Goal: Information Seeking & Learning: Learn about a topic

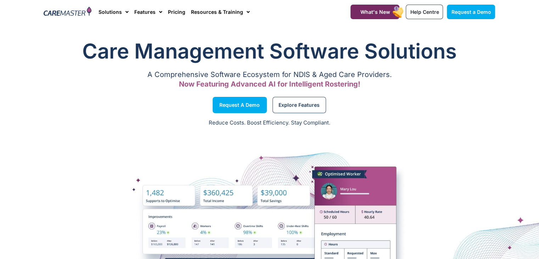
click at [441, 91] on div "Explore Features" at bounding box center [384, 104] width 229 height 27
click at [468, 74] on p "A Comprehensive Software Ecosystem for NDIS & Aged Care Providers." at bounding box center [270, 74] width 452 height 5
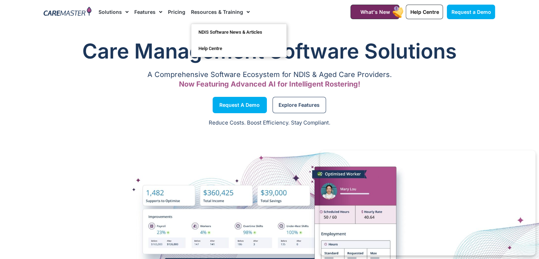
click at [244, 16] on span "Menu" at bounding box center [246, 12] width 7 height 12
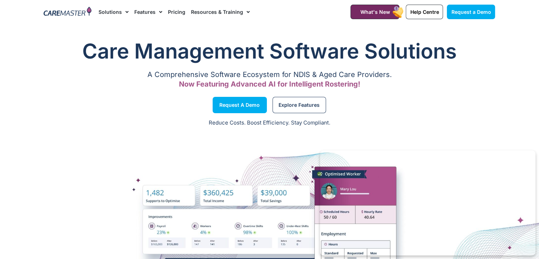
click at [243, 12] on span "Menu" at bounding box center [246, 12] width 7 height 12
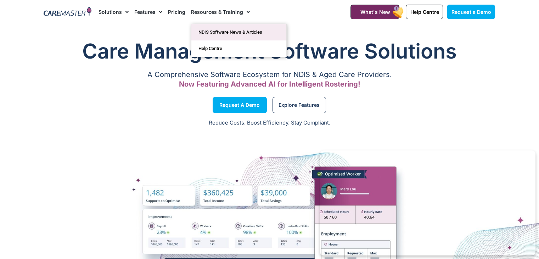
click at [240, 32] on link "NDIS Software News & Articles" at bounding box center [238, 32] width 95 height 16
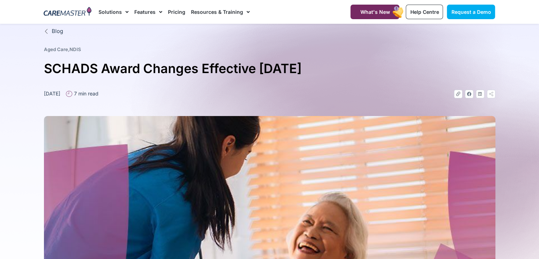
click at [46, 68] on h1 "SCHADS Award Changes Effective 1 January 2025" at bounding box center [270, 68] width 452 height 21
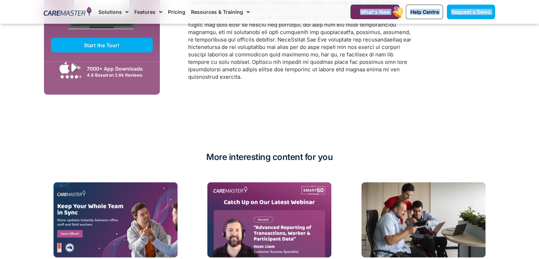
scroll to position [1635, 0]
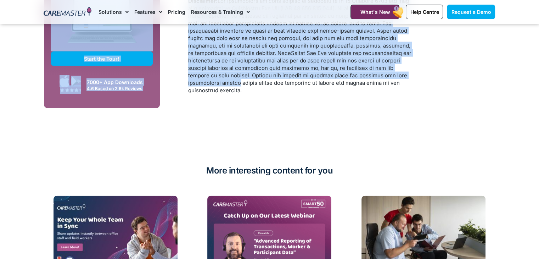
drag, startPoint x: 46, startPoint y: 68, endPoint x: 453, endPoint y: 85, distance: 407.3
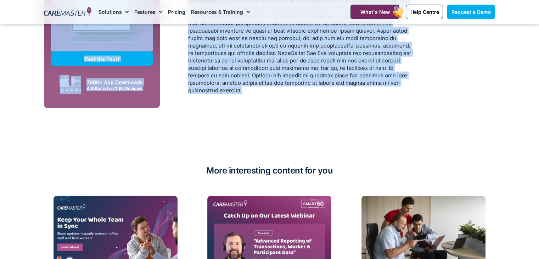
copy div "SCHADS Award Changes Effective 1 January 2025 December 24, 2024 7 min read Link…"
click at [410, 83] on p "Disclaimer:" at bounding box center [299, 45] width 223 height 97
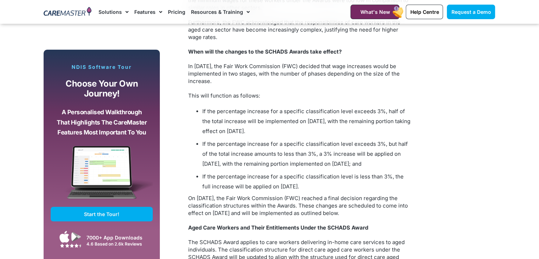
scroll to position [617, 0]
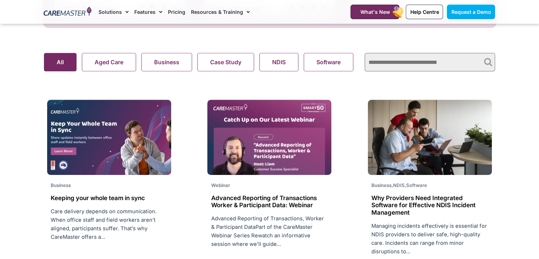
scroll to position [476, 0]
click at [213, 57] on button "Case Study" at bounding box center [225, 62] width 57 height 18
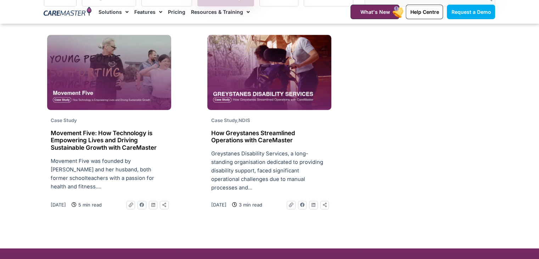
scroll to position [544, 0]
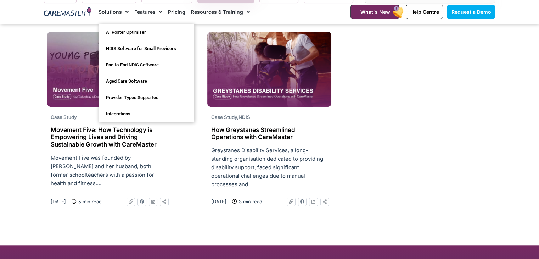
click at [125, 12] on span "Menu" at bounding box center [125, 12] width 7 height 12
